Goal: Navigation & Orientation: Find specific page/section

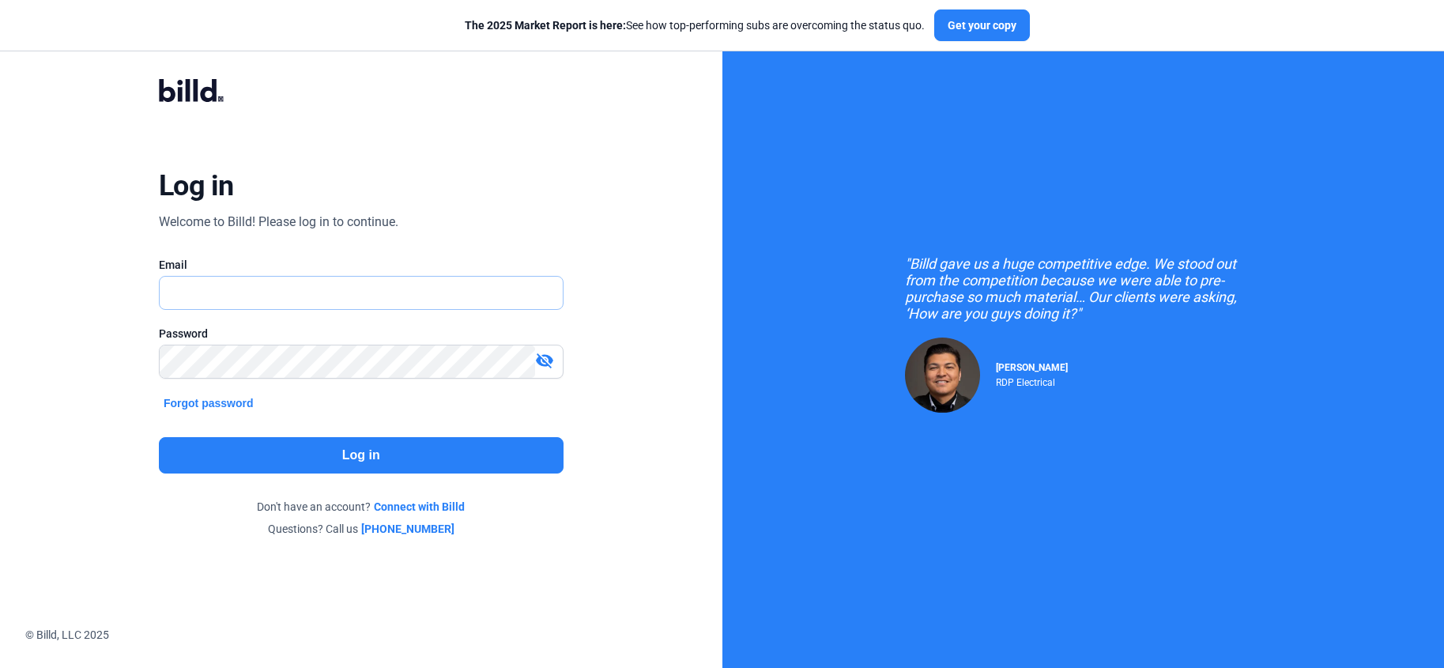
type input "[PERSON_NAME][EMAIL_ADDRESS][DOMAIN_NAME]"
click at [414, 454] on button "Log in" at bounding box center [361, 455] width 405 height 36
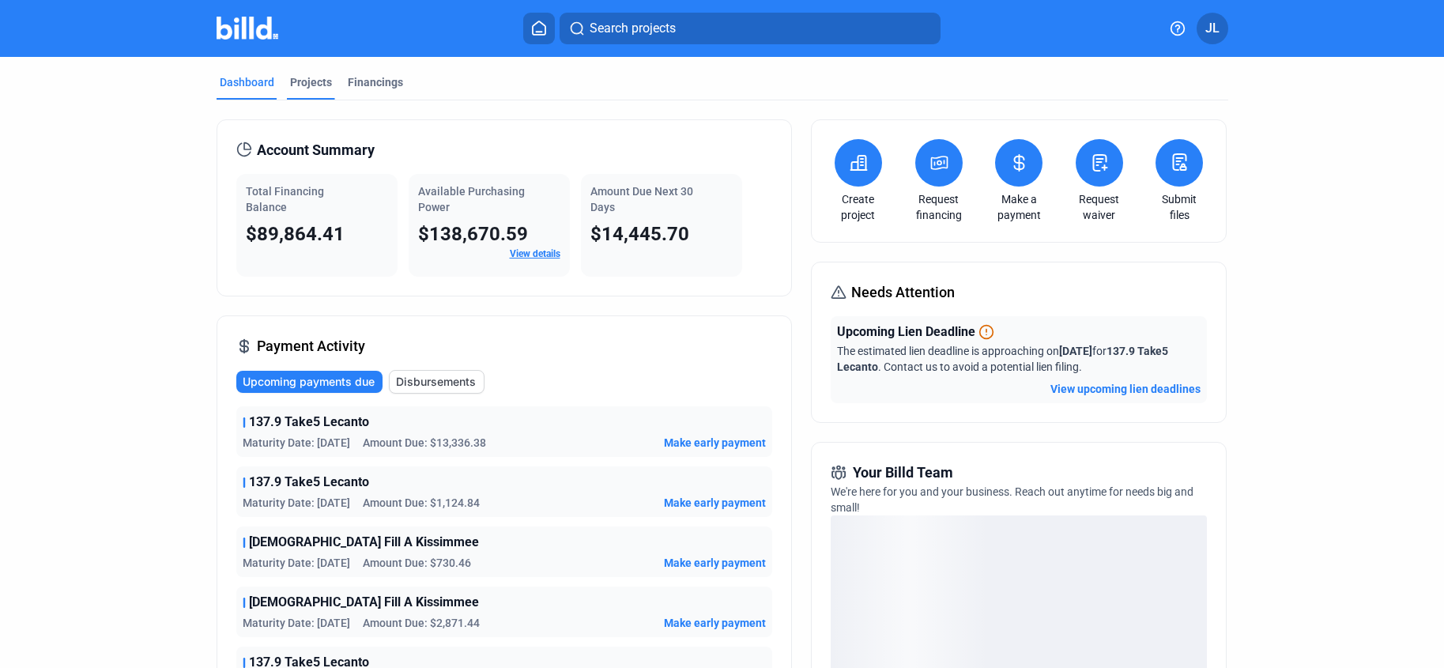
click at [318, 83] on div "Projects" at bounding box center [311, 82] width 42 height 16
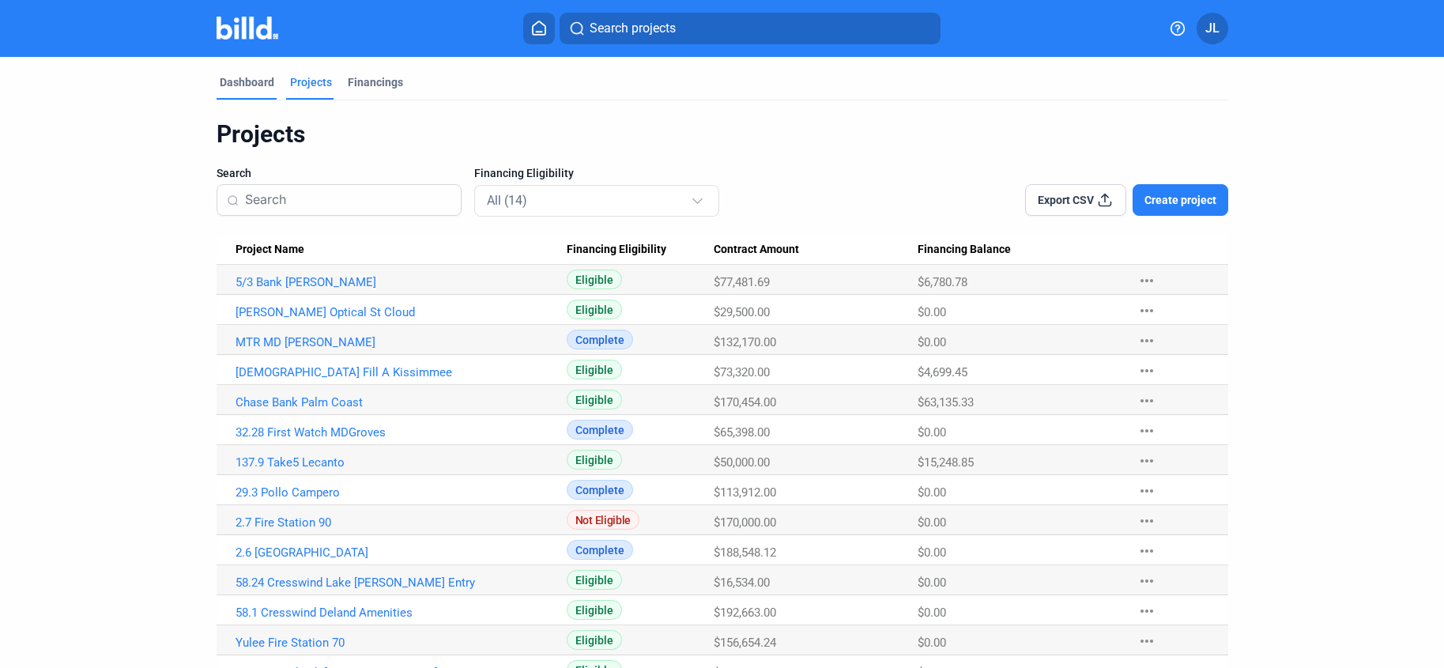
click at [247, 80] on div "Dashboard" at bounding box center [247, 82] width 55 height 16
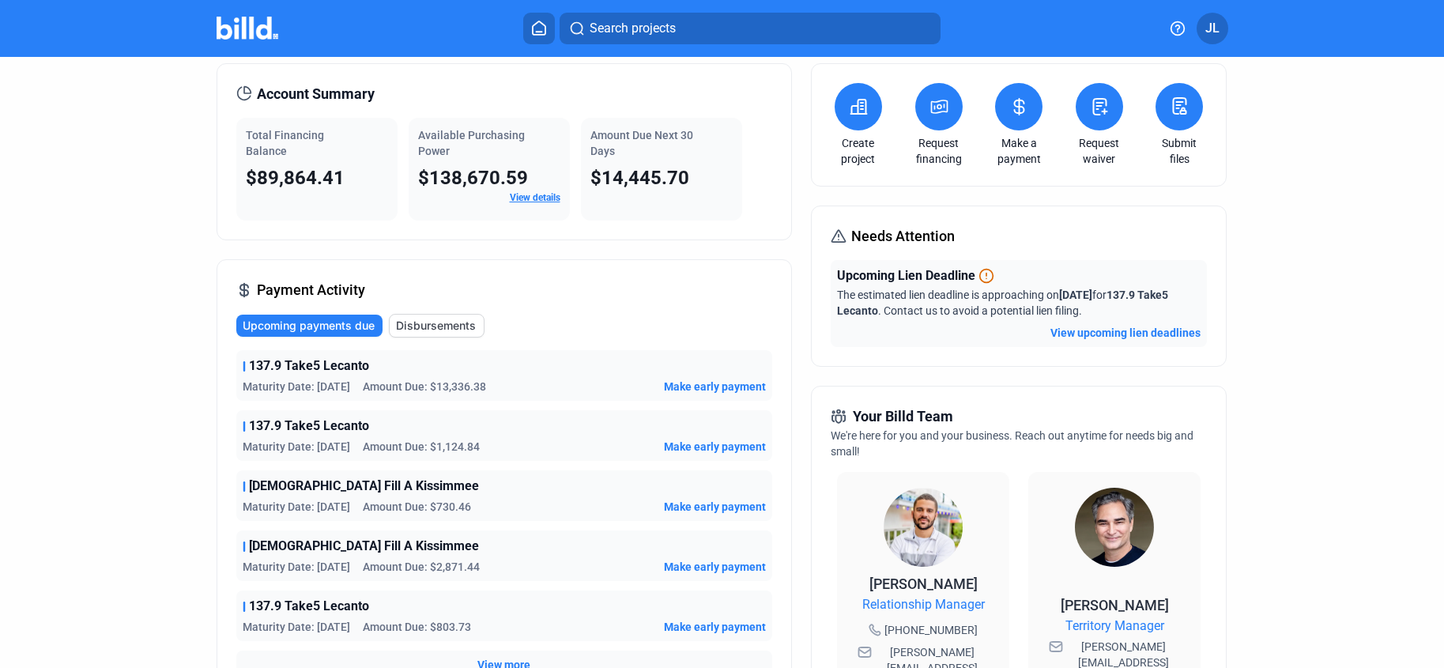
scroll to position [59, 0]
